Goal: Find specific page/section: Find specific page/section

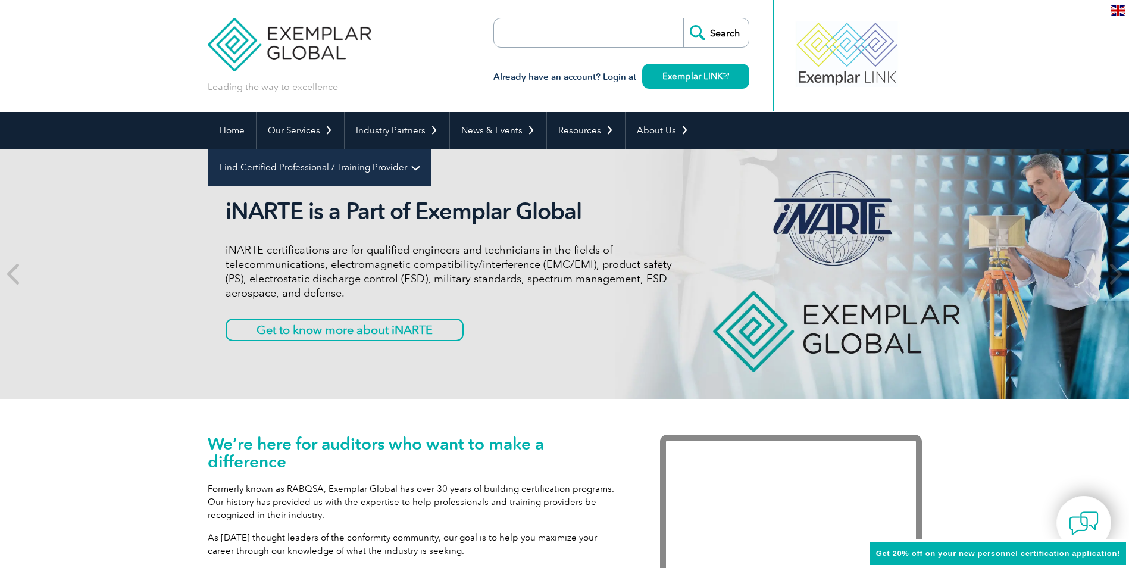
click at [431, 149] on link "Find Certified Professional / Training Provider" at bounding box center [319, 167] width 223 height 37
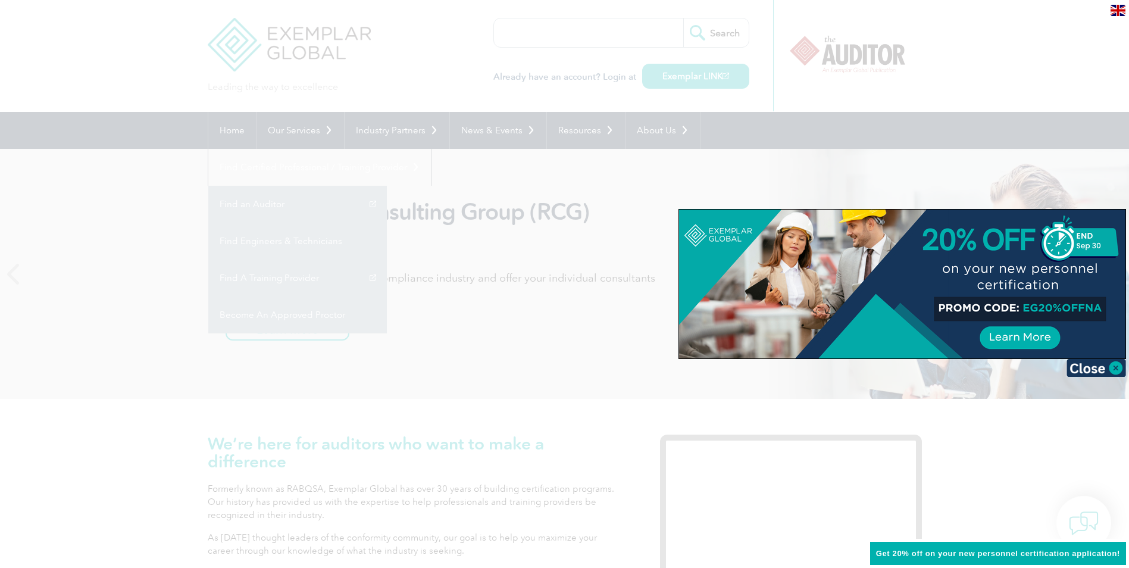
click at [282, 267] on div at bounding box center [564, 284] width 1129 height 568
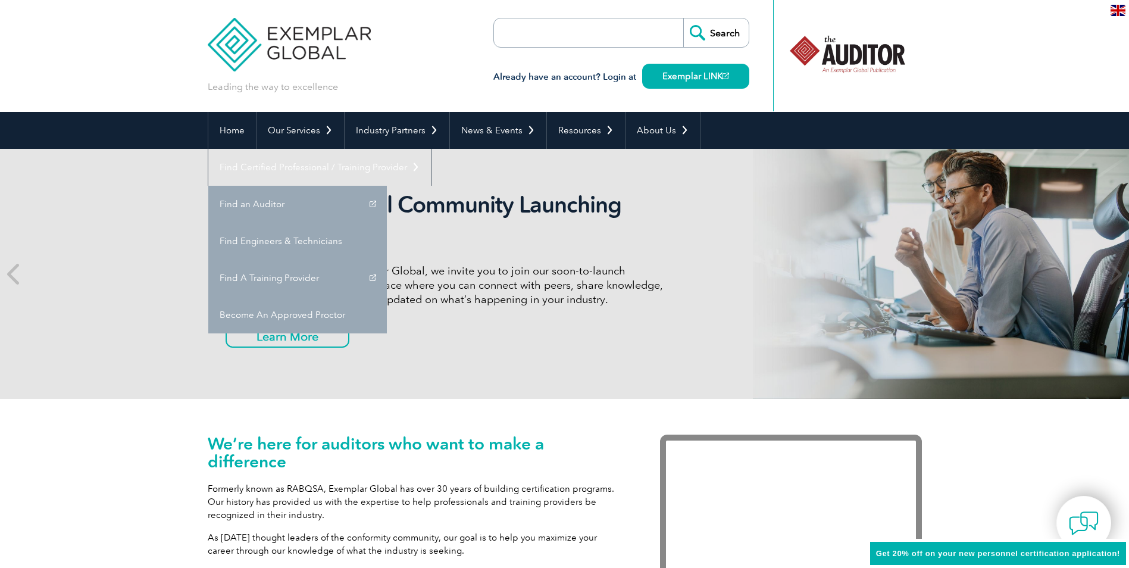
click at [557, 33] on input "search" at bounding box center [562, 32] width 125 height 29
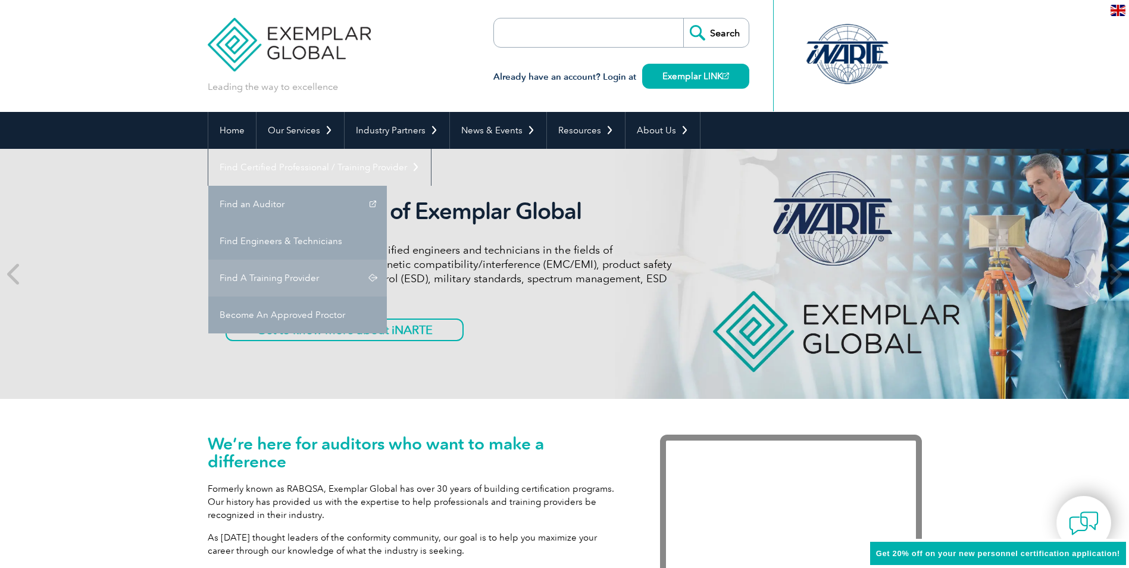
click at [387, 260] on link "Find A Training Provider" at bounding box center [297, 278] width 179 height 37
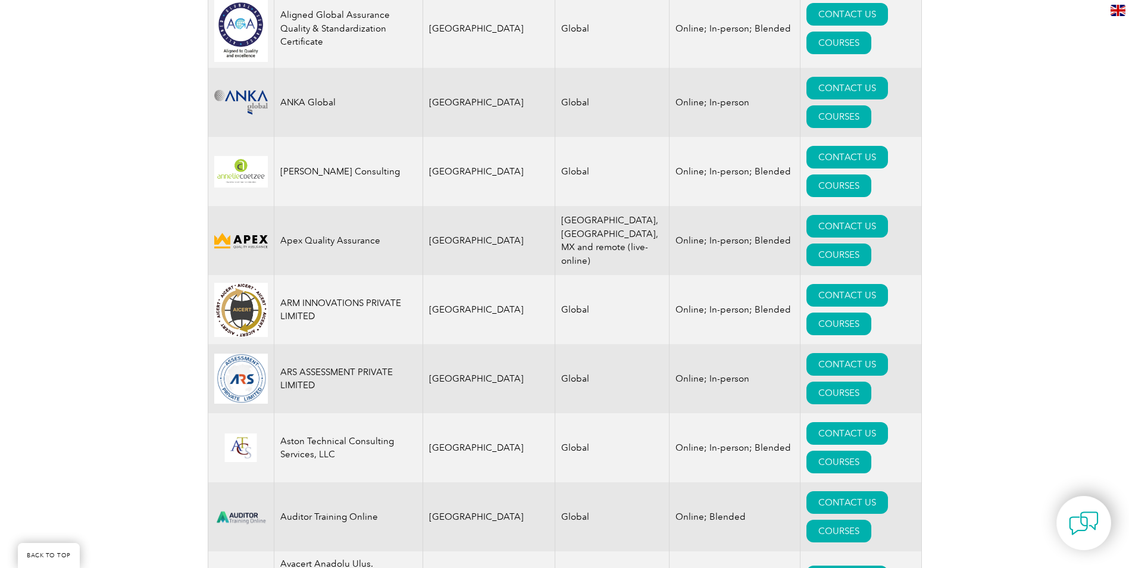
scroll to position [1369, 0]
